Goal: Task Accomplishment & Management: Use online tool/utility

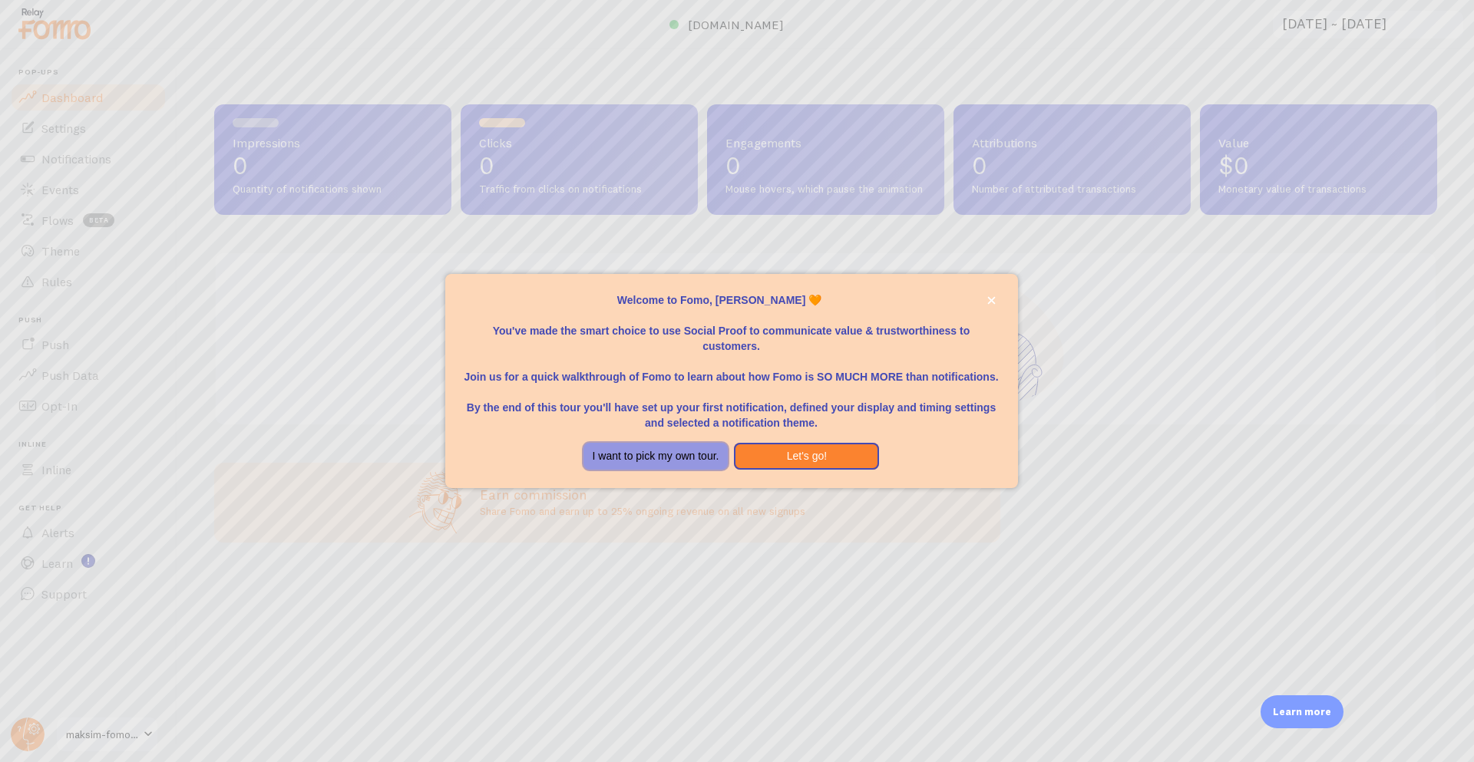
click at [704, 461] on button "I want to pick my own tour." at bounding box center [655, 457] width 145 height 28
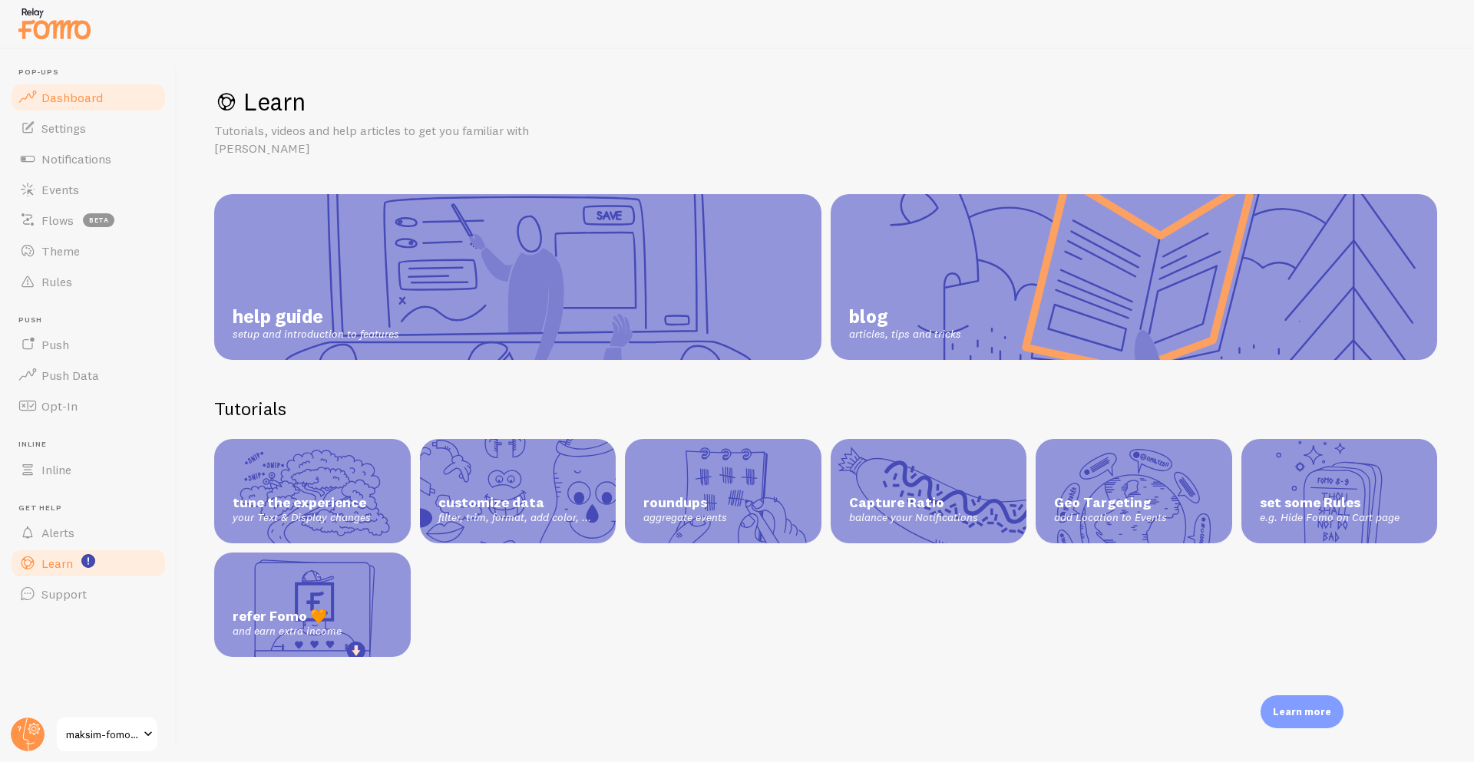
click at [84, 107] on link "Dashboard" at bounding box center [88, 97] width 158 height 31
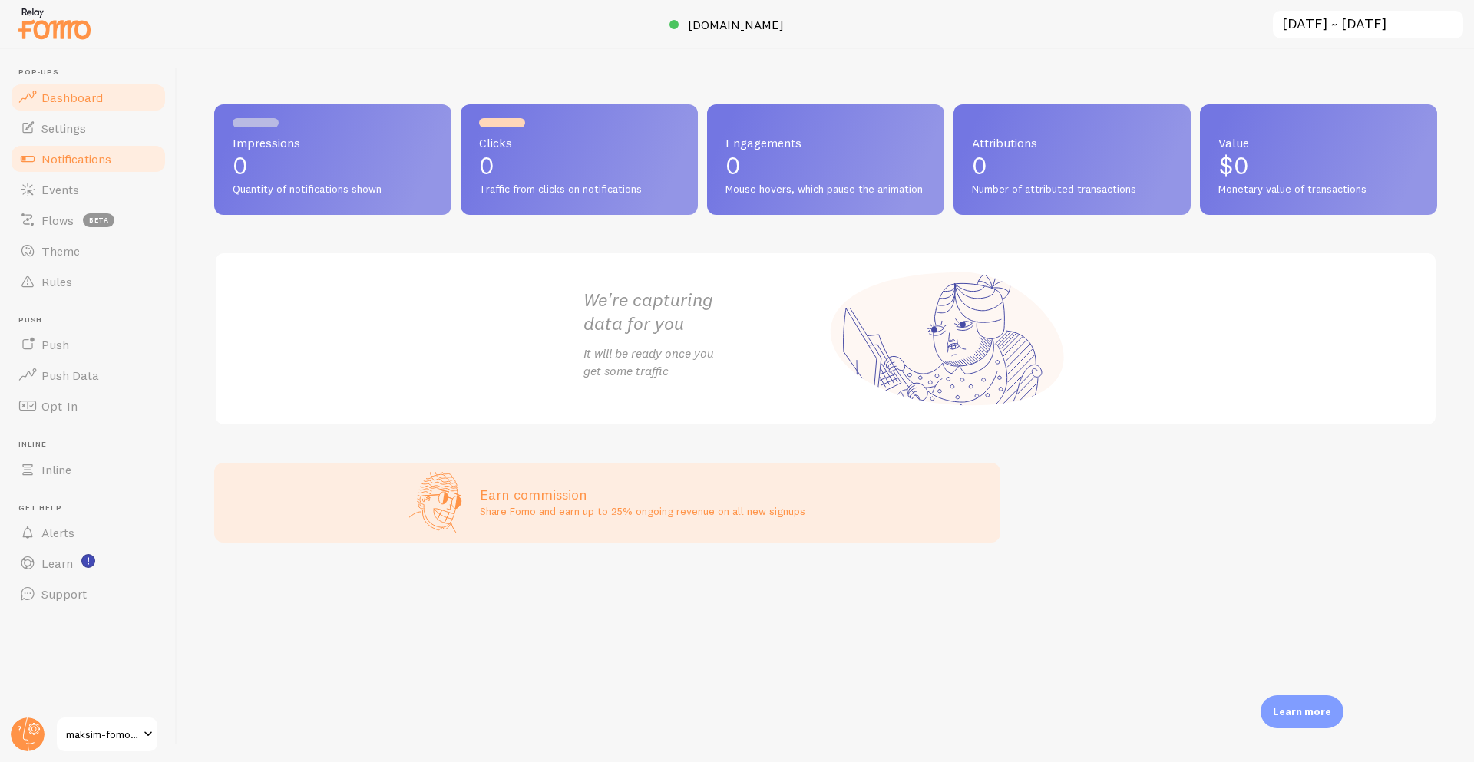
click at [84, 154] on span "Notifications" at bounding box center [76, 158] width 70 height 15
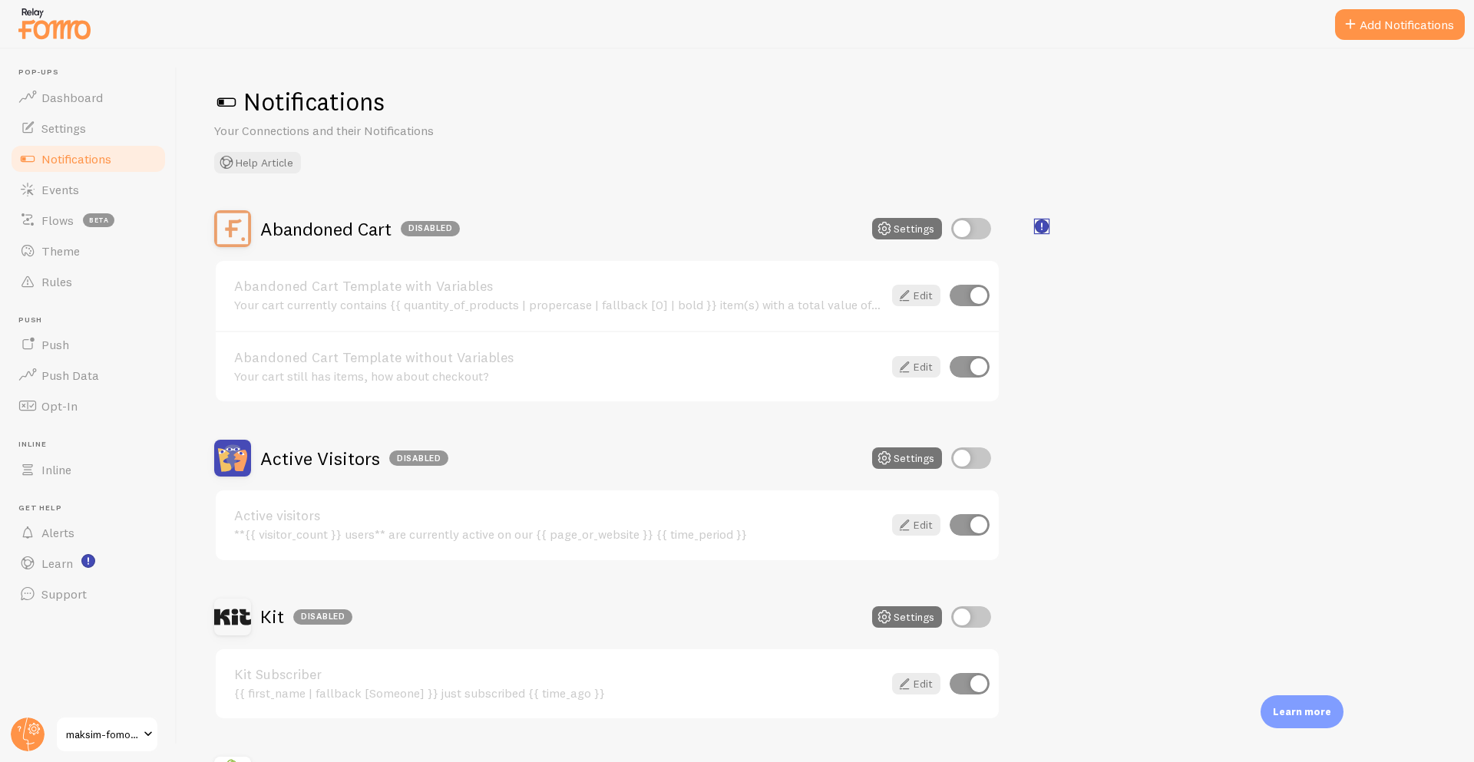
click at [1037, 229] on rect "<p>🛍️ For Shopify Users</p><p>To use the <strong>Abandoned Cart with Variables<…" at bounding box center [1042, 226] width 13 height 13
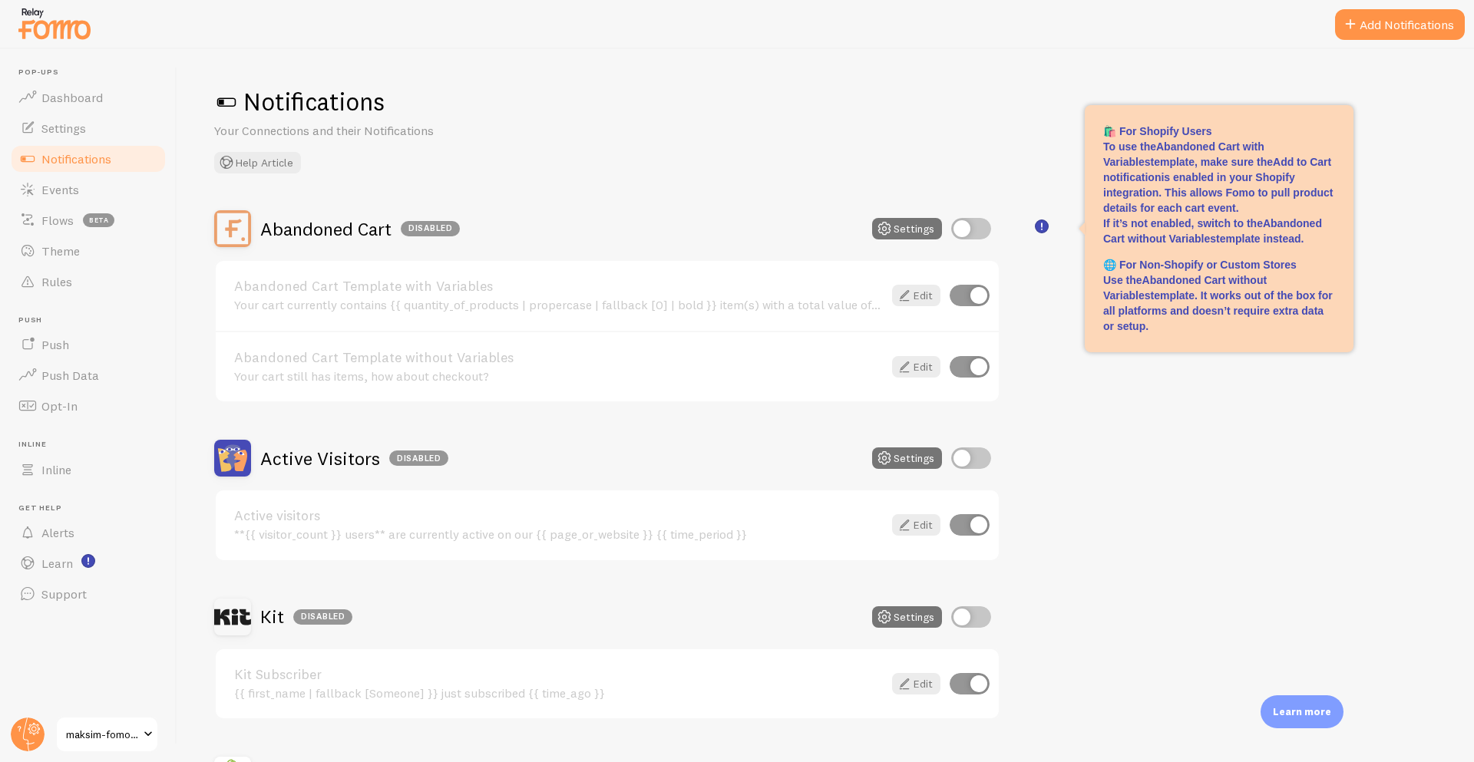
click at [1188, 492] on div "Abandoned Cart Disabled Settings Abandoned Cart Template with Variables Your ca…" at bounding box center [825, 774] width 1223 height 1128
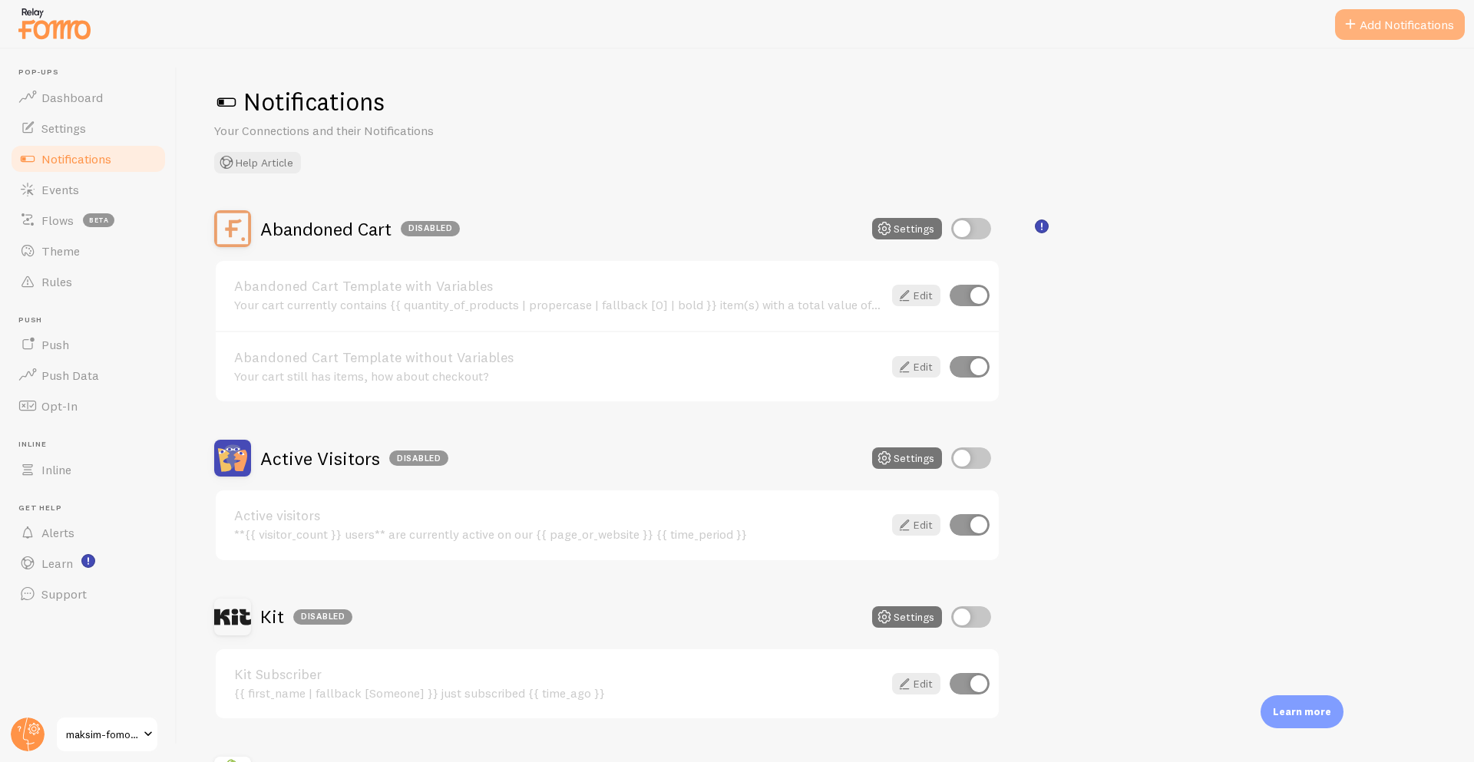
click at [1383, 19] on button "Add Notifications" at bounding box center [1400, 24] width 130 height 31
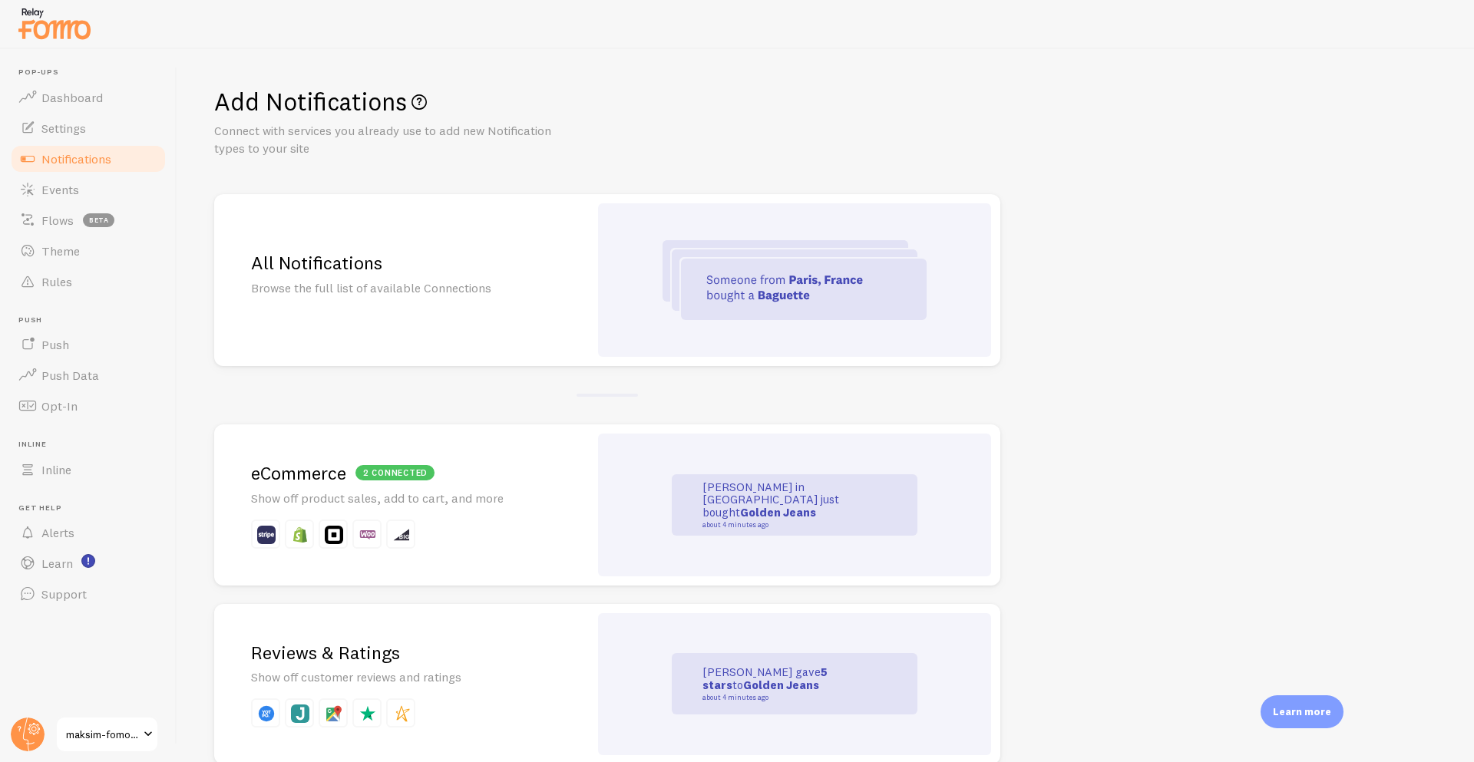
click at [527, 515] on div "2 connected eCommerce Show off product sales, add to cart, and more" at bounding box center [401, 505] width 375 height 161
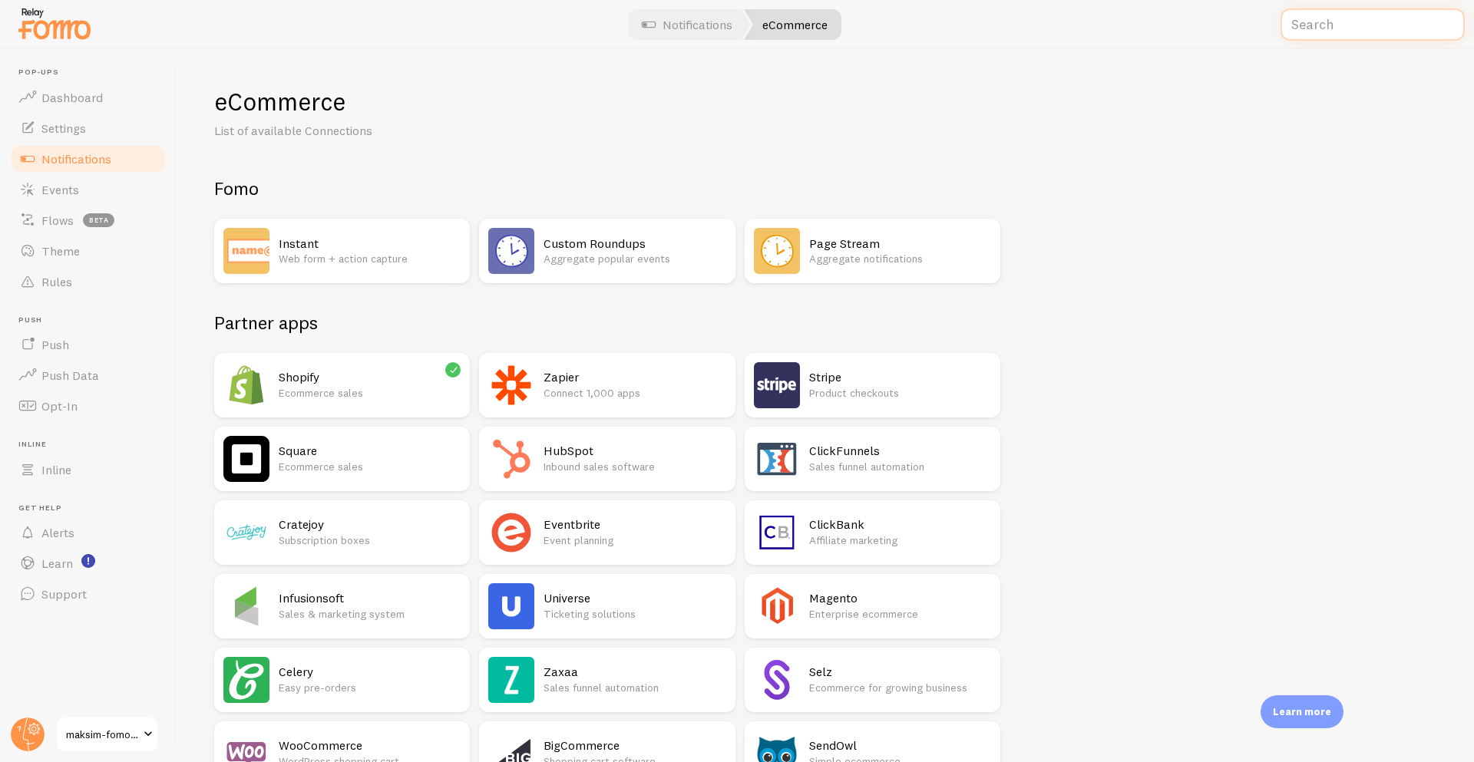
click at [1340, 28] on input "text" at bounding box center [1373, 24] width 184 height 33
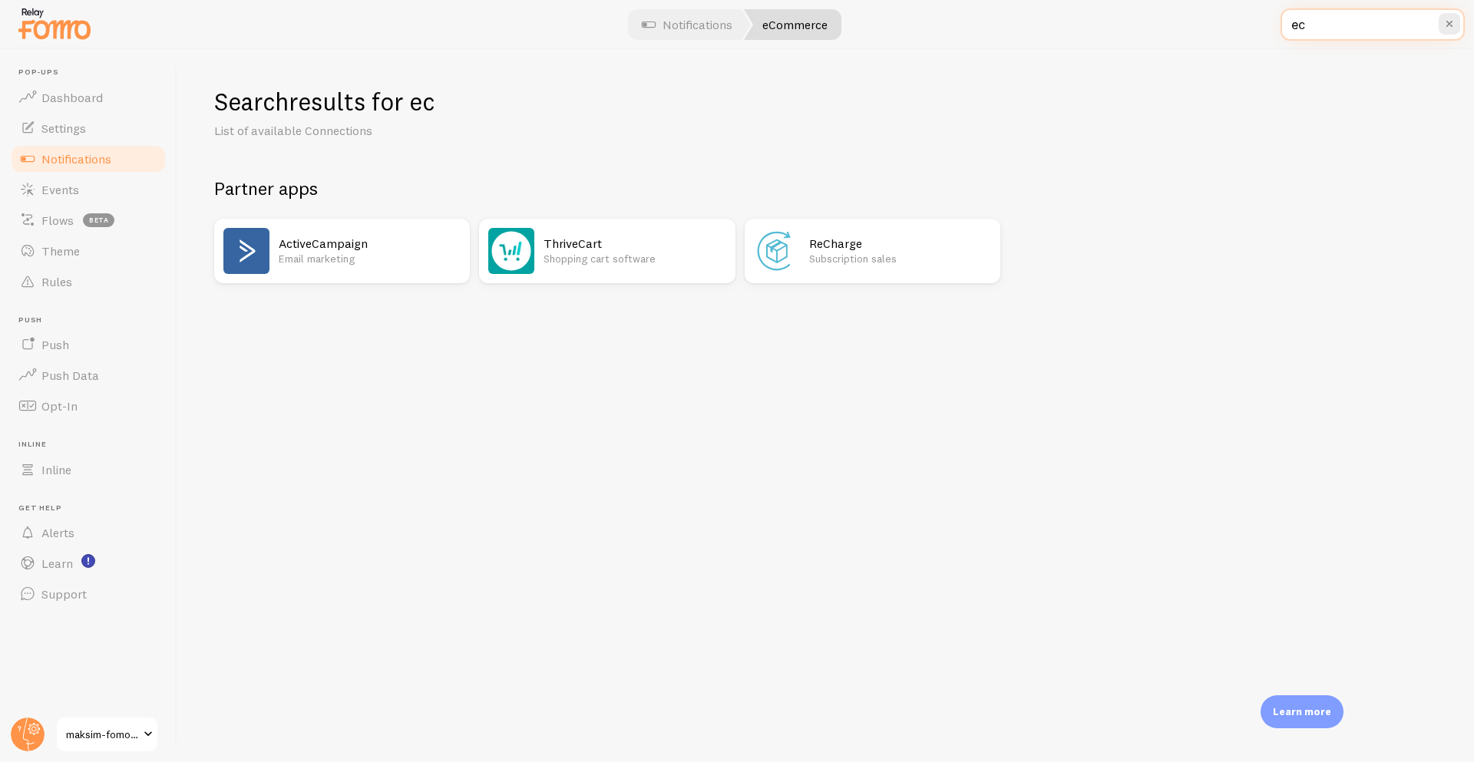
type input "ecw"
